Goal: Information Seeking & Learning: Learn about a topic

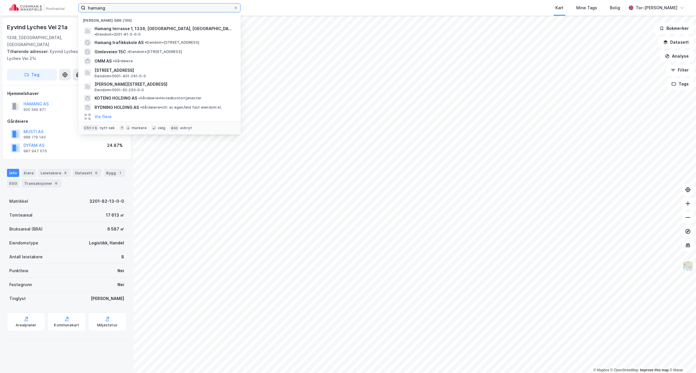
drag, startPoint x: 117, startPoint y: 8, endPoint x: 18, endPoint y: 3, distance: 98.7
click at [18, 3] on div "hamang Nylige søk (100) [GEOGRAPHIC_DATA] 1, 1336, [GEOGRAPHIC_DATA], [GEOGRAPH…" at bounding box center [348, 8] width 696 height 16
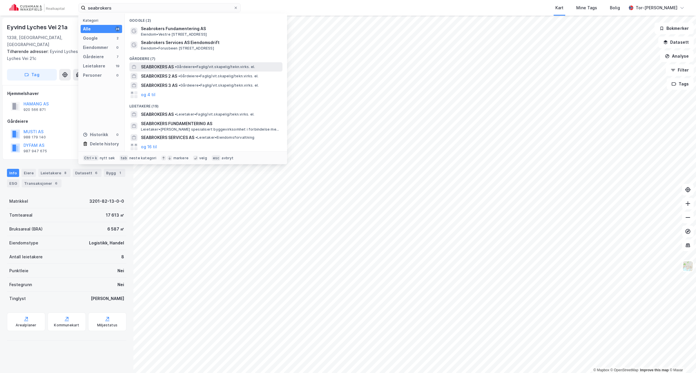
click at [165, 66] on span "SEABROKERS AS" at bounding box center [157, 66] width 33 height 7
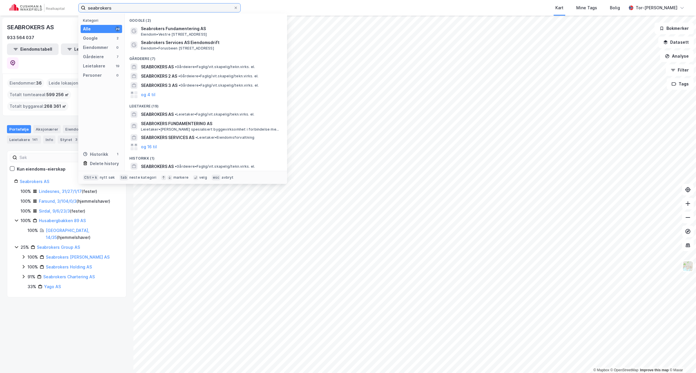
drag, startPoint x: 129, startPoint y: 9, endPoint x: 12, endPoint y: 8, distance: 117.4
click at [13, 9] on div "seabrokers Kategori Alle 29 Google 2 Eiendommer 0 Gårdeiere 7 Leietakere 19 Per…" at bounding box center [348, 8] width 696 height 16
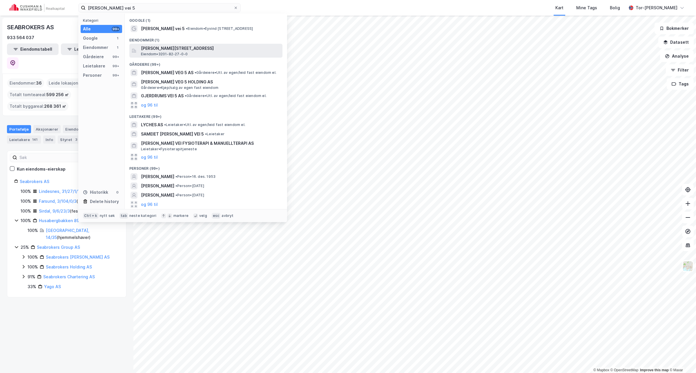
click at [175, 50] on span "[PERSON_NAME][STREET_ADDRESS]" at bounding box center [210, 48] width 139 height 7
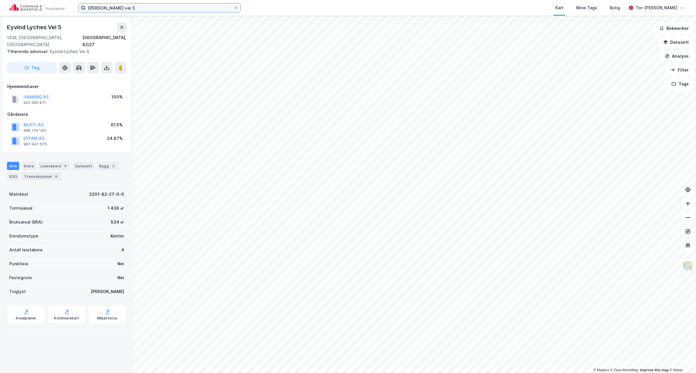
click at [141, 9] on input "[PERSON_NAME] vei 5" at bounding box center [159, 7] width 148 height 9
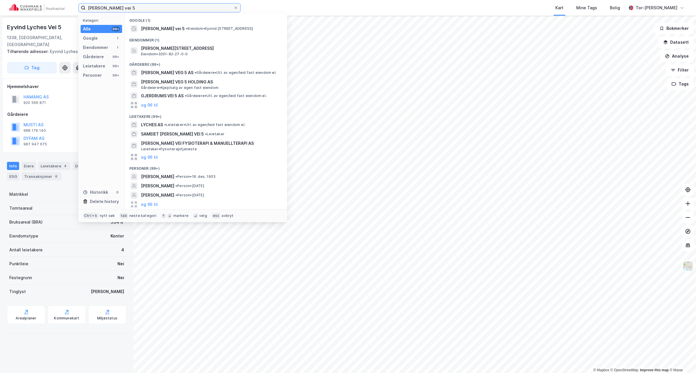
click at [141, 9] on input "[PERSON_NAME] vei 5" at bounding box center [159, 7] width 148 height 9
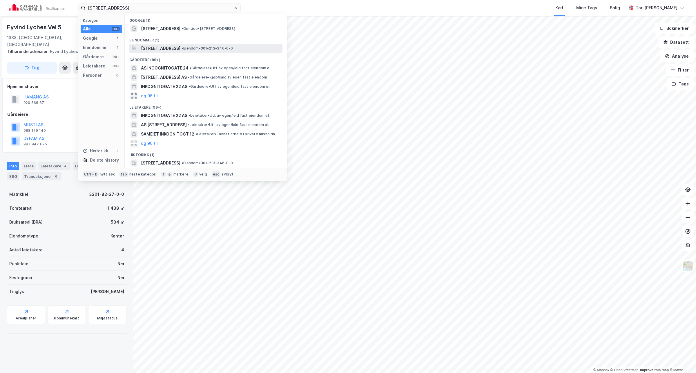
click at [176, 47] on span "[STREET_ADDRESS]" at bounding box center [160, 48] width 39 height 7
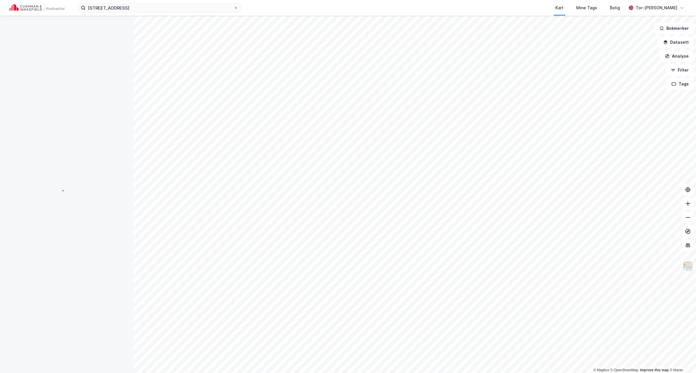
scroll to position [13, 0]
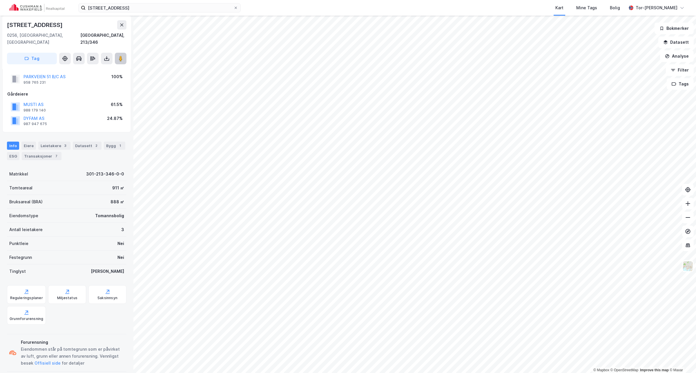
click at [119, 56] on image at bounding box center [120, 59] width 3 height 6
click at [463, 57] on button "Analyse" at bounding box center [677, 56] width 34 height 12
click at [463, 41] on button "Datasett" at bounding box center [675, 43] width 35 height 12
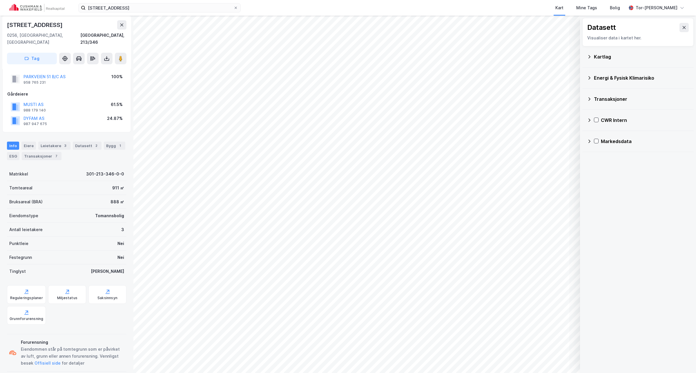
click at [463, 119] on icon at bounding box center [589, 120] width 5 height 5
click at [463, 148] on icon at bounding box center [597, 147] width 2 height 3
click at [463, 161] on icon at bounding box center [604, 162] width 4 height 4
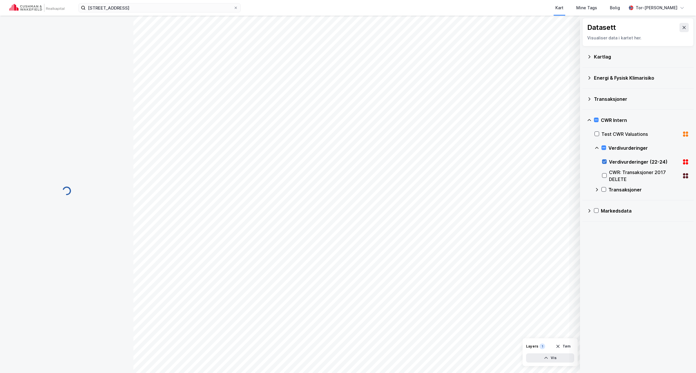
scroll to position [0, 0]
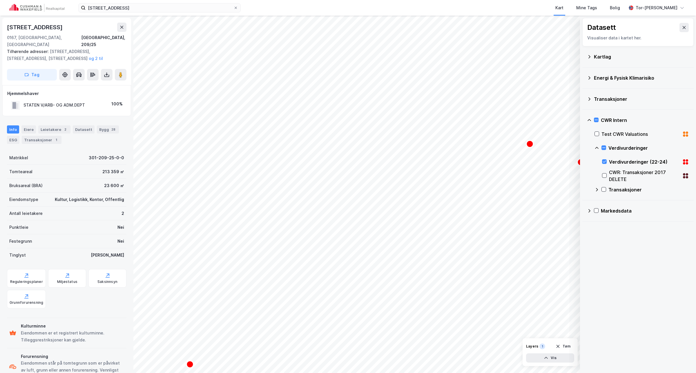
scroll to position [13, 0]
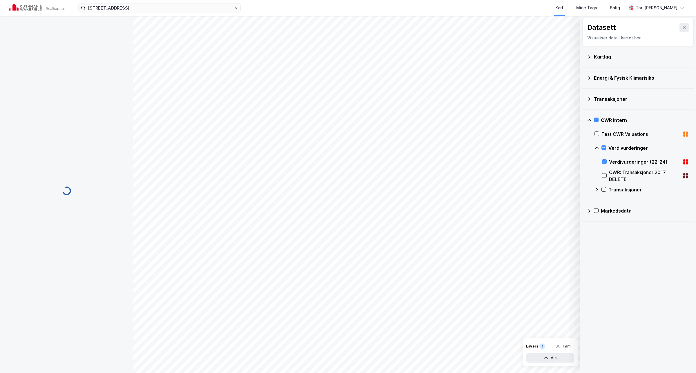
scroll to position [13, 0]
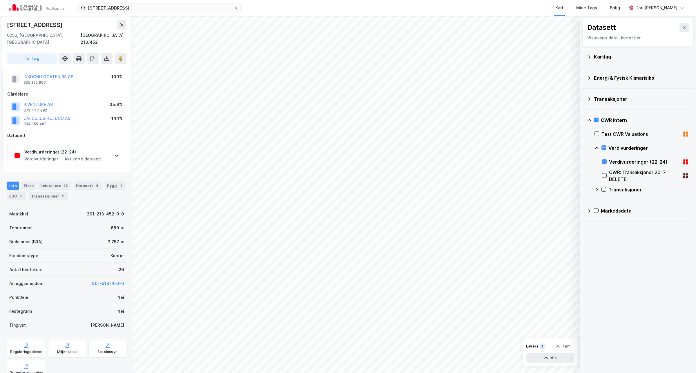
click at [114, 153] on icon at bounding box center [116, 155] width 5 height 5
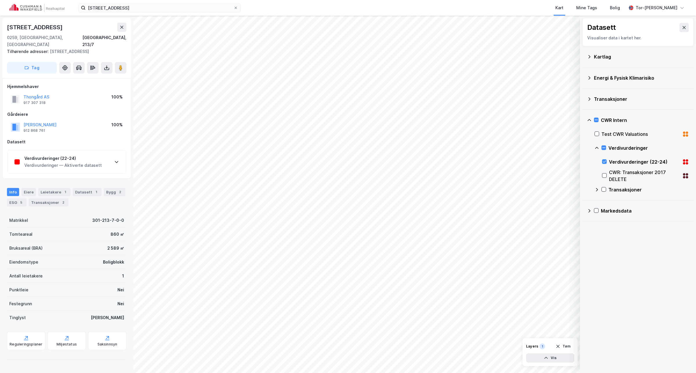
click at [115, 160] on icon at bounding box center [116, 162] width 5 height 5
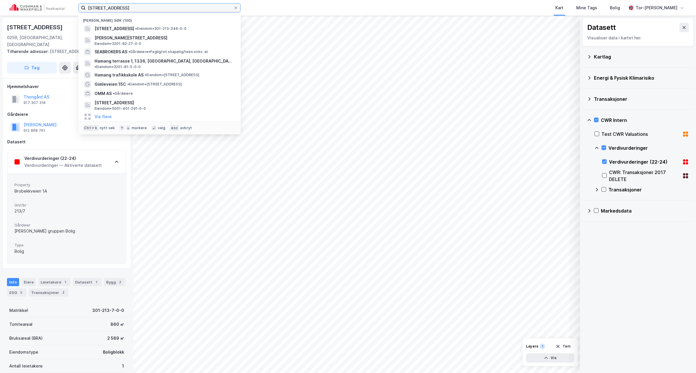
drag, startPoint x: 137, startPoint y: 5, endPoint x: -62, endPoint y: -17, distance: 200.0
click at [0, 0] on html "[STREET_ADDRESS] Nylige søk (100) [STREET_ADDRESS] • Eiendom • 301-213-346-0-0 …" at bounding box center [348, 186] width 696 height 373
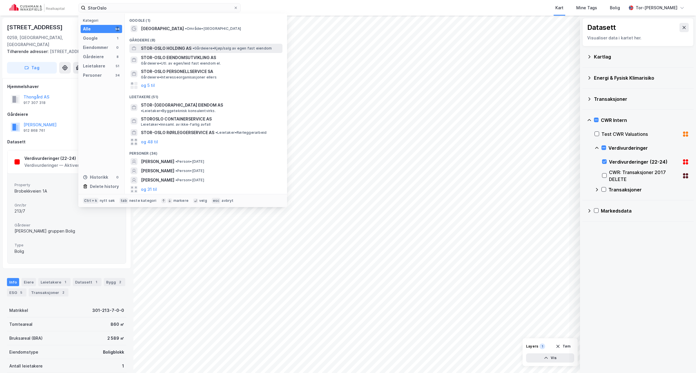
click at [174, 51] on span "STOR-OSLO HOLDING AS" at bounding box center [166, 48] width 50 height 7
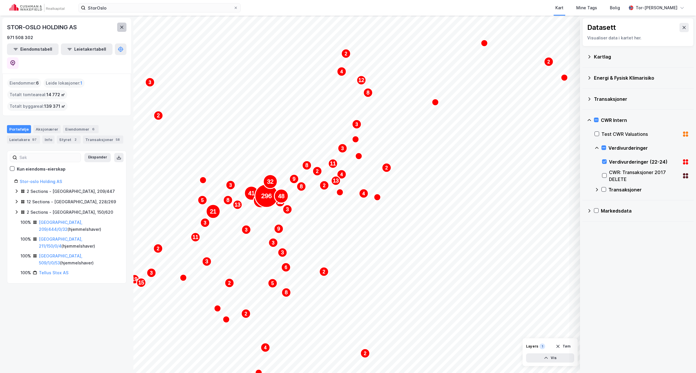
click at [122, 28] on icon at bounding box center [121, 27] width 5 height 5
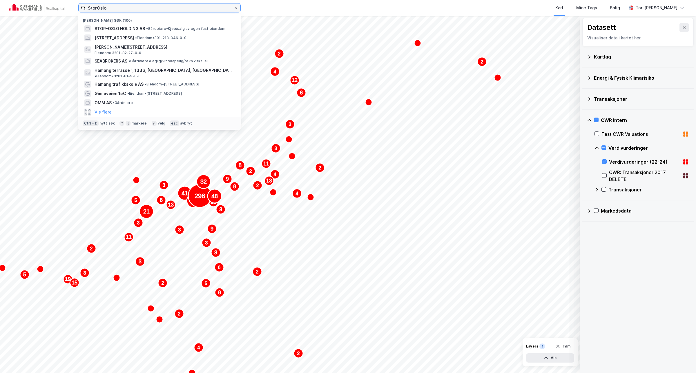
click at [116, 9] on input "StorOslo" at bounding box center [159, 7] width 148 height 9
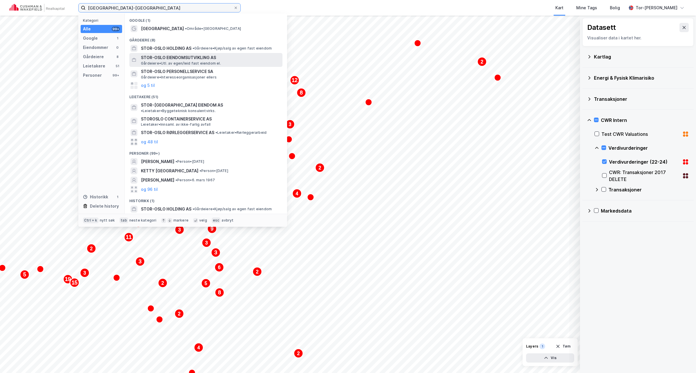
type input "[GEOGRAPHIC_DATA]-[GEOGRAPHIC_DATA]"
click at [173, 61] on span "Gårdeiere • Utl. av egen/leid fast eiendom el." at bounding box center [181, 63] width 80 height 5
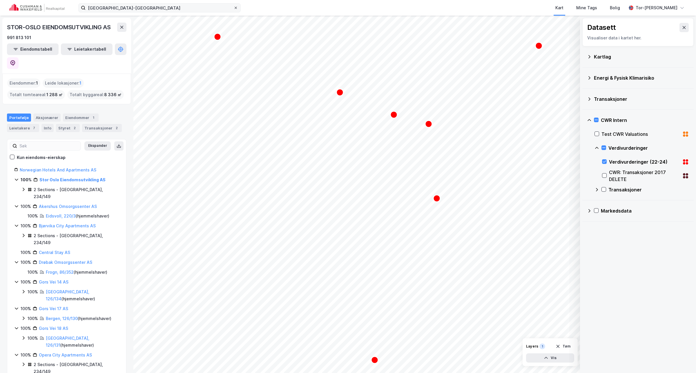
click at [235, 8] on icon at bounding box center [235, 8] width 2 height 2
click at [233, 8] on input "[GEOGRAPHIC_DATA]-[GEOGRAPHIC_DATA]" at bounding box center [159, 7] width 148 height 9
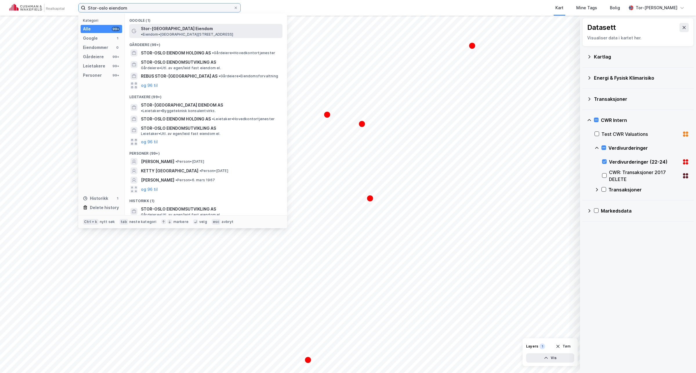
type input "Stor-oslo eiendom"
click at [212, 32] on span "• Eiendom • [STREET_ADDRESS]" at bounding box center [187, 34] width 92 height 5
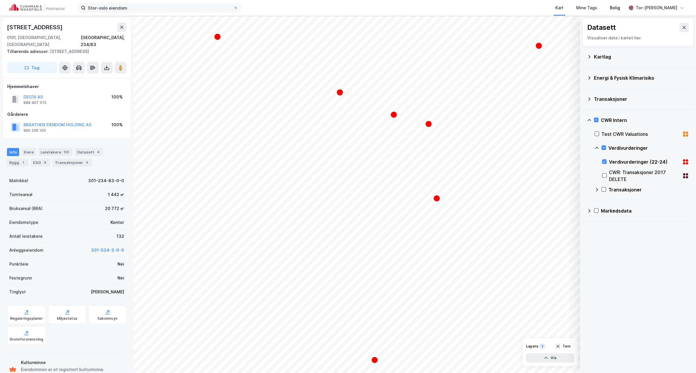
scroll to position [13, 0]
